Goal: Information Seeking & Learning: Check status

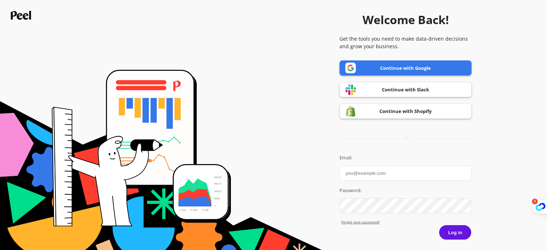
click at [380, 70] on link "Continue with Google" at bounding box center [406, 67] width 132 height 15
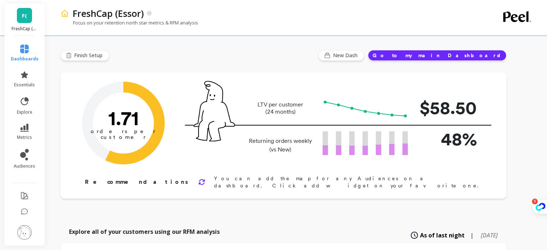
click at [22, 17] on link "F(" at bounding box center [24, 15] width 15 height 15
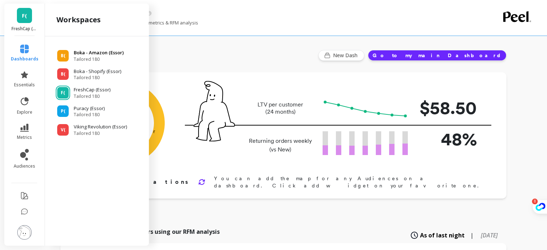
click at [85, 56] on p "Boka - Amazon (Essor)" at bounding box center [99, 52] width 50 height 7
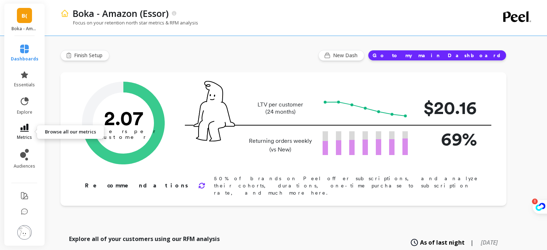
click at [28, 130] on icon at bounding box center [24, 128] width 9 height 8
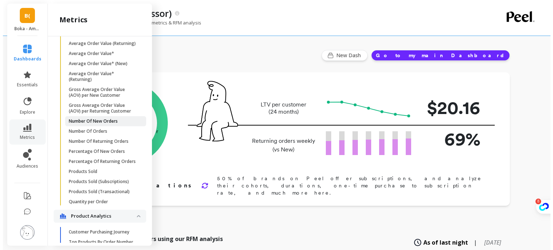
scroll to position [256, 0]
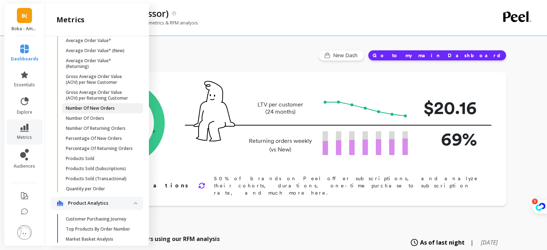
click at [91, 111] on p "Number Of New Orders" at bounding box center [90, 108] width 49 height 6
click at [91, 128] on div "Cohorts Retention Cohort Customers per Count Of Days With Order Cohort Customer…" at bounding box center [97, 139] width 104 height 206
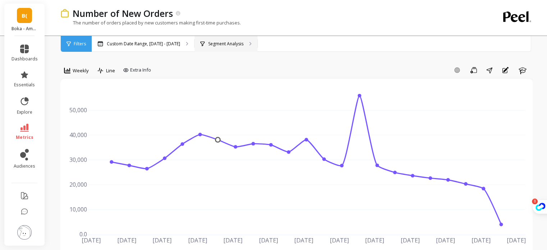
click at [224, 48] on div "Segment Analysis" at bounding box center [226, 44] width 63 height 16
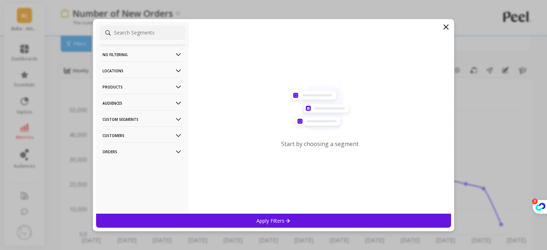
click at [119, 118] on p "Custom Segments" at bounding box center [143, 119] width 80 height 18
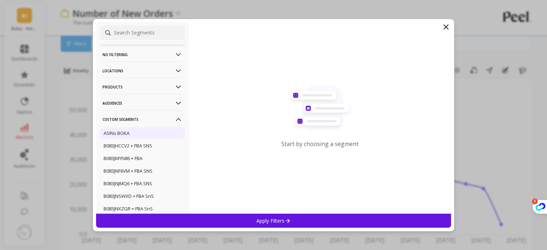
click at [117, 132] on p "ASINs BOKA" at bounding box center [117, 133] width 26 height 6
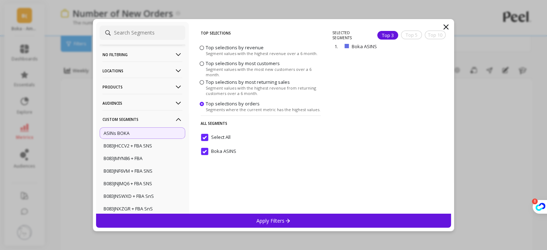
click at [117, 131] on p "ASINs BOKA" at bounding box center [117, 133] width 26 height 6
click at [120, 121] on p "Custom Segments" at bounding box center [143, 119] width 80 height 18
click at [121, 118] on p "Custom Segments" at bounding box center [143, 119] width 80 height 18
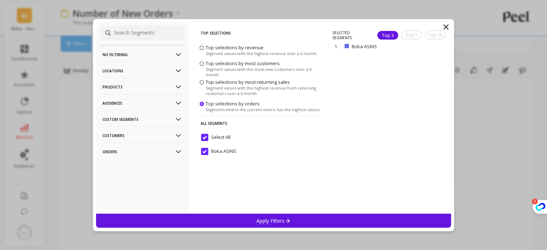
click at [128, 87] on p "Products" at bounding box center [143, 87] width 80 height 18
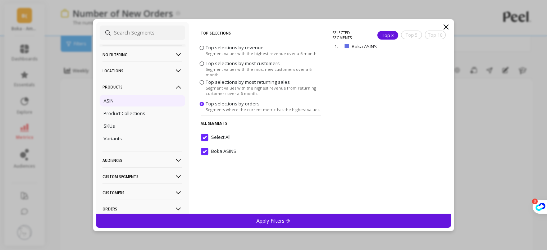
click at [127, 96] on div "ASIN" at bounding box center [143, 101] width 86 height 12
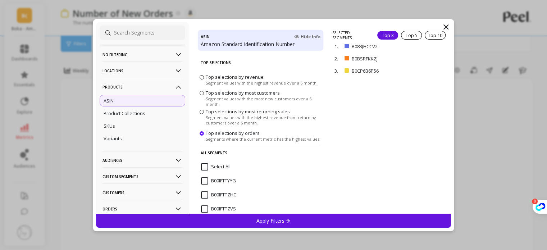
click at [206, 165] on input "Select All" at bounding box center [215, 166] width 29 height 7
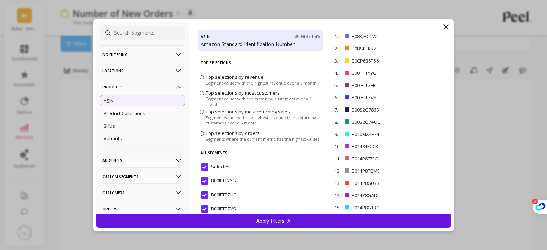
click at [276, 220] on p "Apply Filters" at bounding box center [273, 220] width 34 height 7
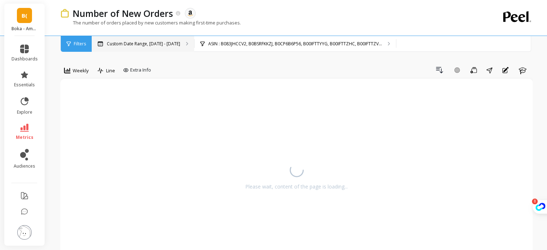
click at [166, 45] on p "Custom Date Range, [DATE] - [DATE]" at bounding box center [143, 44] width 73 height 6
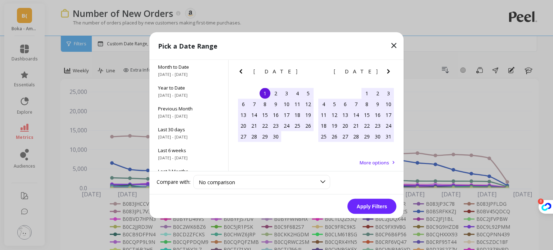
click at [391, 72] on icon "Next Month" at bounding box center [388, 71] width 9 height 9
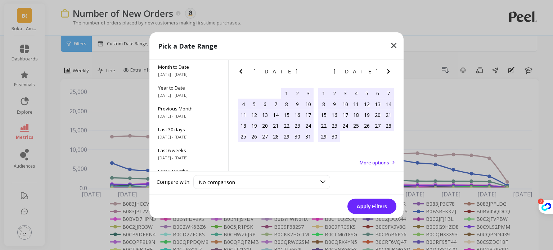
click at [390, 72] on icon "Next Month" at bounding box center [388, 71] width 9 height 9
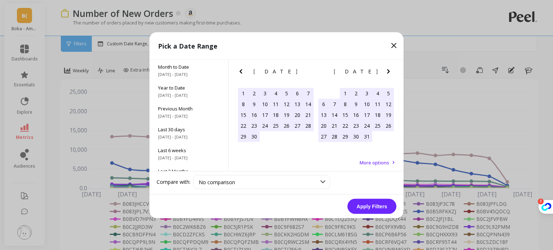
click at [390, 72] on icon "Next Month" at bounding box center [388, 71] width 9 height 9
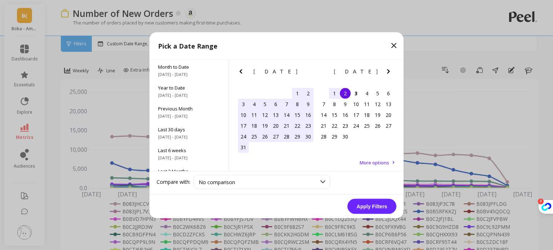
click at [295, 113] on div "15" at bounding box center [297, 114] width 11 height 11
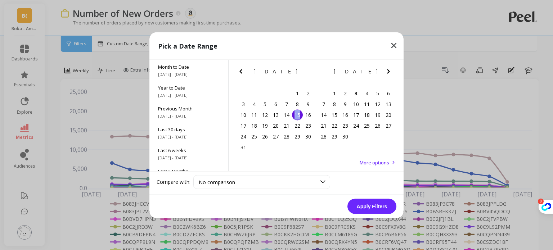
click at [295, 113] on div "15" at bounding box center [297, 114] width 11 height 11
click at [345, 93] on div "2" at bounding box center [345, 93] width 11 height 11
click at [295, 116] on div "15" at bounding box center [297, 114] width 11 height 11
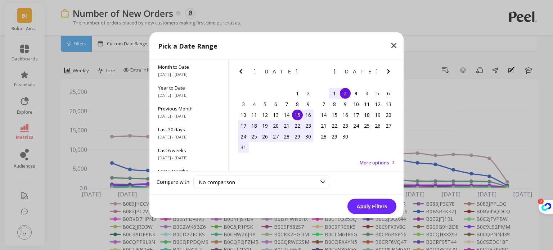
click at [342, 94] on div "2" at bounding box center [345, 93] width 11 height 11
click at [371, 207] on button "Apply Filters" at bounding box center [371, 206] width 49 height 15
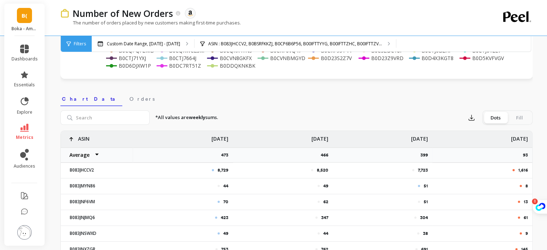
scroll to position [216, 0]
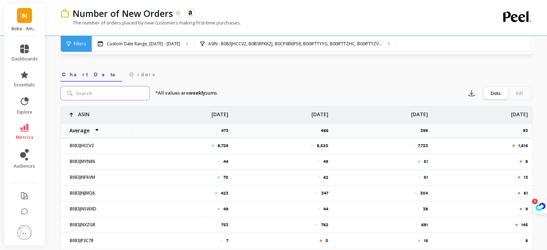
click at [117, 95] on input "search" at bounding box center [104, 93] width 89 height 14
paste input "B0DS2M3TR5"
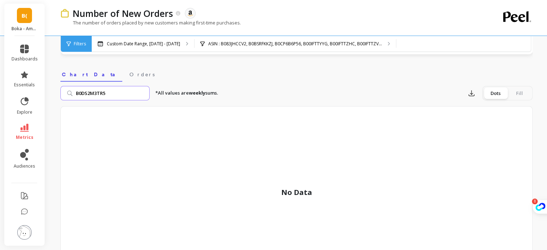
type input "B0DS2M3TR5"
click at [130, 73] on span "Orders" at bounding box center [142, 74] width 25 height 7
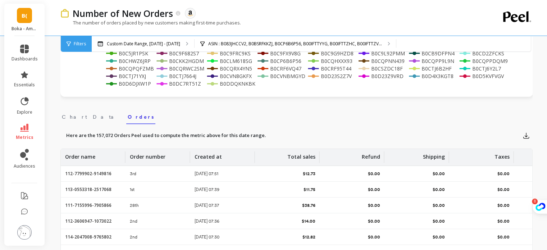
scroll to position [154, 0]
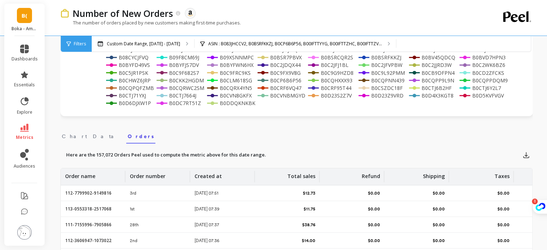
drag, startPoint x: 79, startPoint y: 136, endPoint x: 154, endPoint y: 139, distance: 74.9
click at [79, 136] on span "Chart Data" at bounding box center [90, 136] width 57 height 7
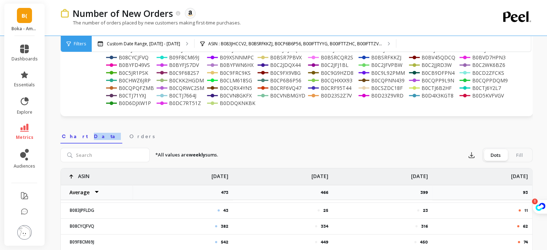
scroll to position [0, 0]
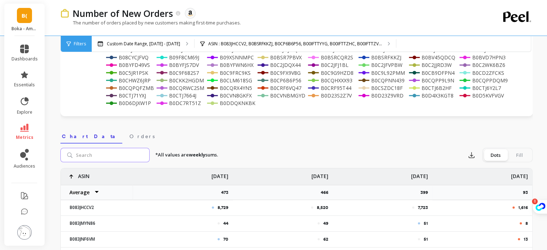
click at [122, 152] on input "search" at bounding box center [104, 155] width 89 height 14
type input "B0DS2M3TR5"
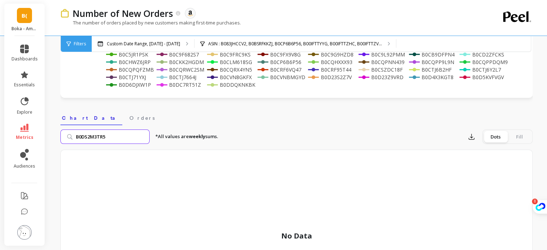
scroll to position [154, 0]
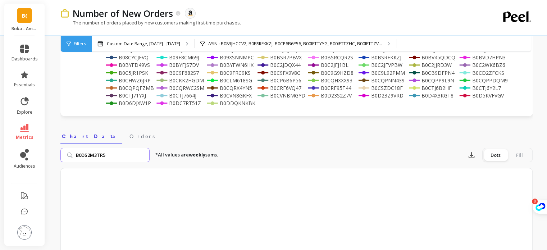
click at [143, 156] on input "B0DS2M3TR5" at bounding box center [104, 155] width 89 height 14
click at [143, 156] on input "search" at bounding box center [104, 155] width 89 height 14
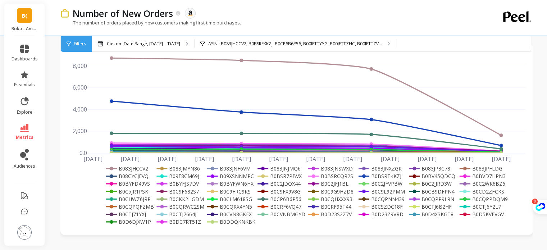
scroll to position [10, 0]
